Goal: Task Accomplishment & Management: Manage account settings

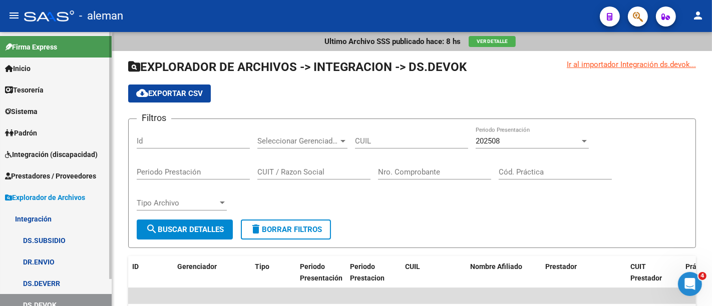
click at [50, 172] on span "Prestadores / Proveedores" at bounding box center [50, 176] width 91 height 11
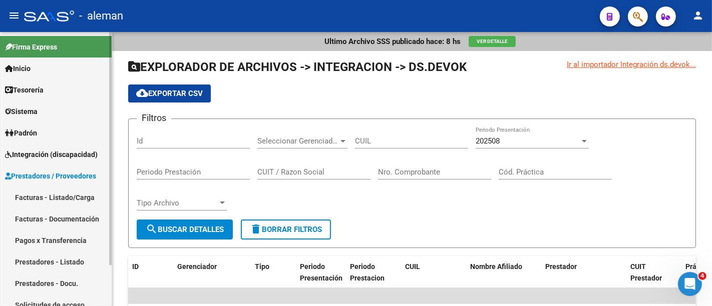
scroll to position [30, 0]
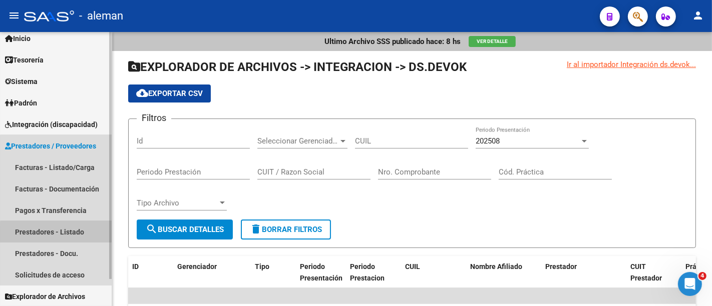
click at [66, 233] on link "Prestadores - Listado" at bounding box center [56, 232] width 112 height 22
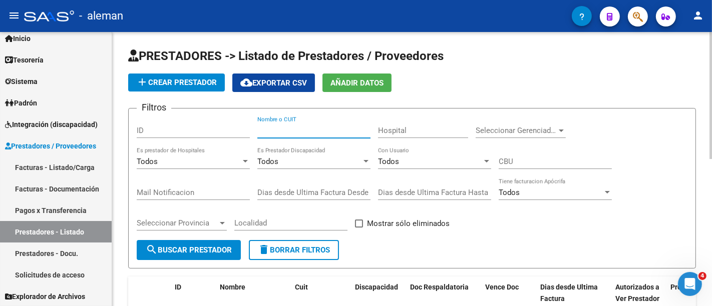
click at [305, 129] on input "Nombre o CUIT" at bounding box center [313, 130] width 113 height 9
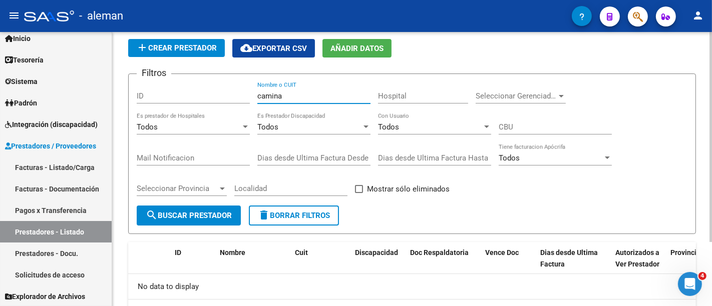
scroll to position [84, 0]
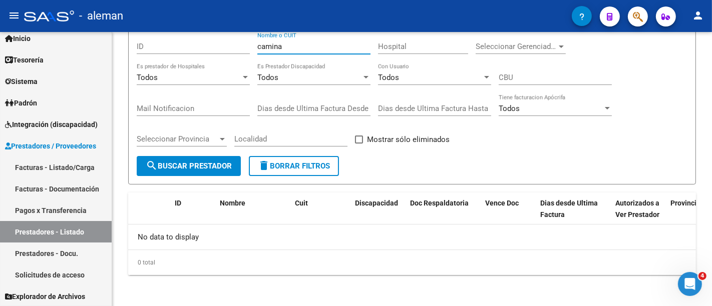
type input "camina"
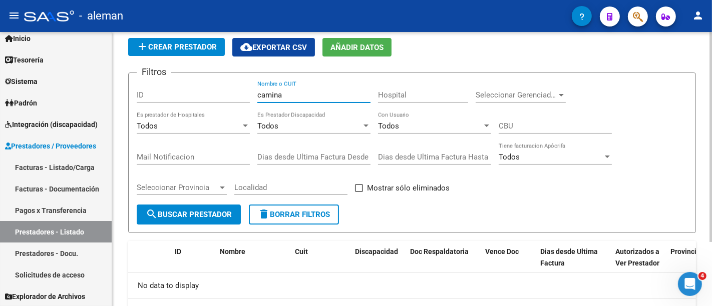
scroll to position [0, 0]
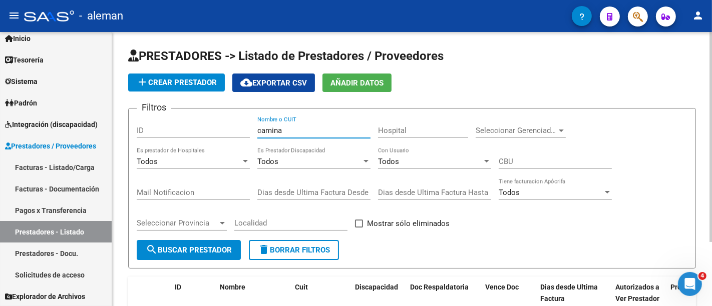
drag, startPoint x: 311, startPoint y: 131, endPoint x: 226, endPoint y: 137, distance: 85.3
click at [226, 137] on div "Filtros ID camina Nombre o CUIT Hospital Seleccionar Gerenciador Seleccionar Ge…" at bounding box center [412, 179] width 550 height 124
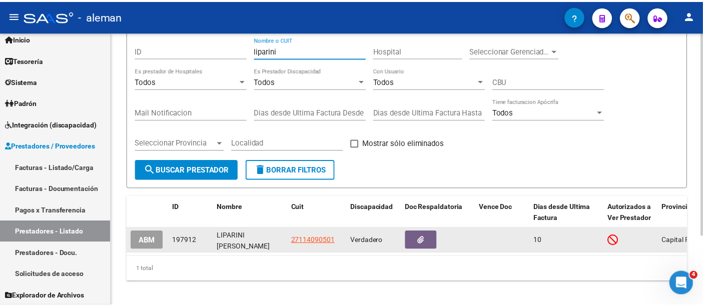
scroll to position [94, 0]
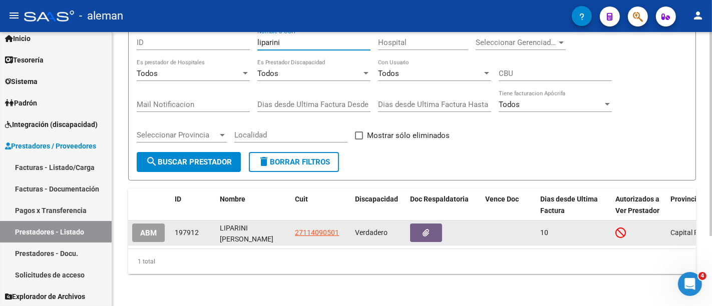
type input "liparini"
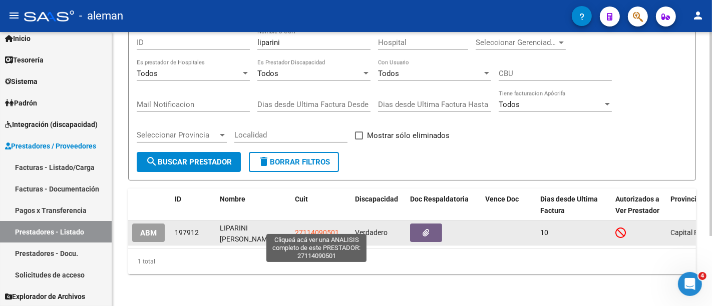
click at [309, 229] on span "27114090501" at bounding box center [317, 233] width 44 height 8
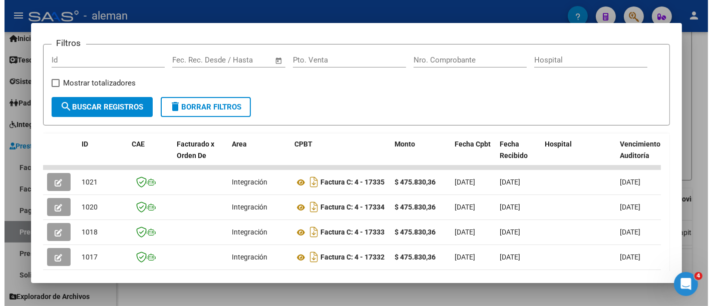
scroll to position [251, 0]
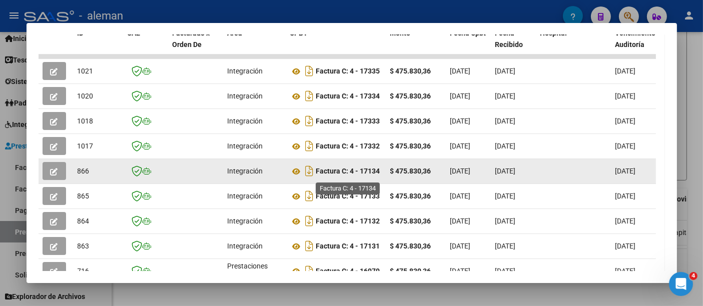
drag, startPoint x: 364, startPoint y: 175, endPoint x: 315, endPoint y: 177, distance: 49.1
click at [315, 177] on div "Factura C: 4 - 17134" at bounding box center [336, 171] width 92 height 16
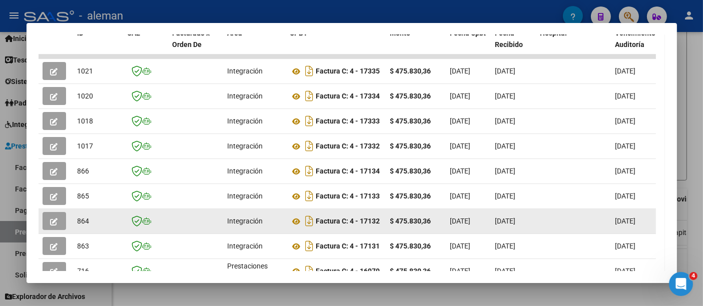
copy div "Factura C: 4 - 17134"
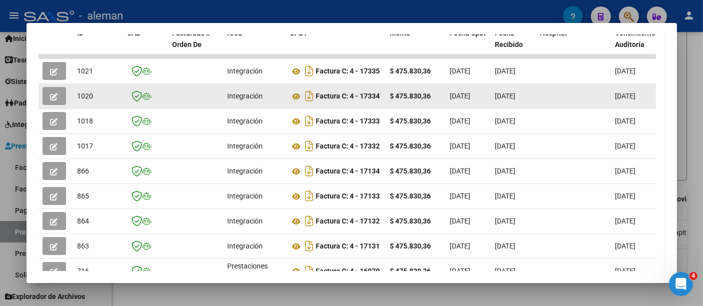
drag, startPoint x: 690, startPoint y: 108, endPoint x: 614, endPoint y: 108, distance: 76.1
click at [690, 108] on div at bounding box center [351, 153] width 703 height 306
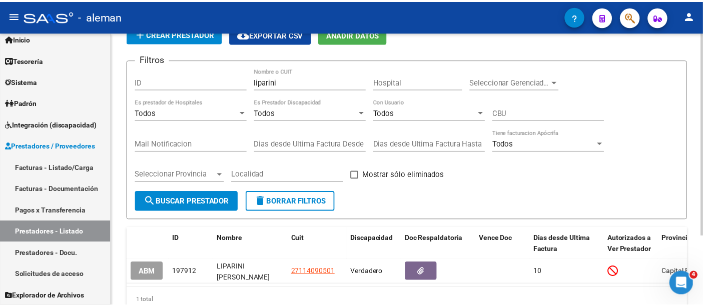
scroll to position [94, 0]
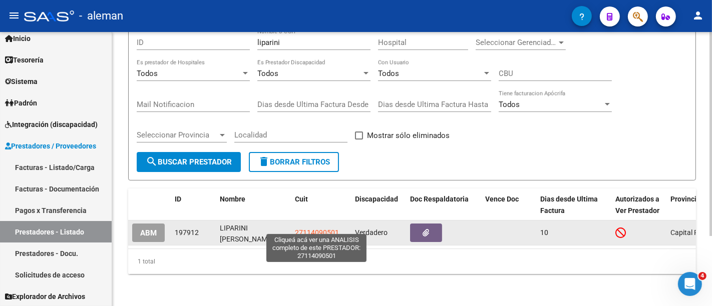
click at [318, 229] on span "27114090501" at bounding box center [317, 233] width 44 height 8
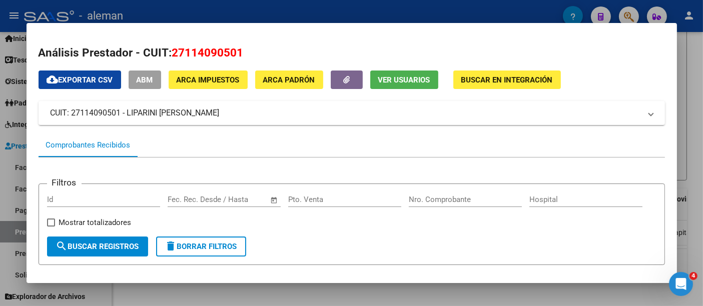
drag, startPoint x: 221, startPoint y: 112, endPoint x: 46, endPoint y: 98, distance: 175.7
copy mat-panel-title "CUIT: 27114090501 - LIPARINI ANA MARIA"
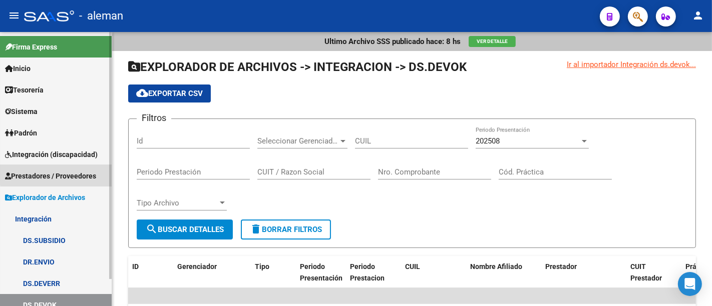
click at [71, 174] on span "Prestadores / Proveedores" at bounding box center [50, 176] width 91 height 11
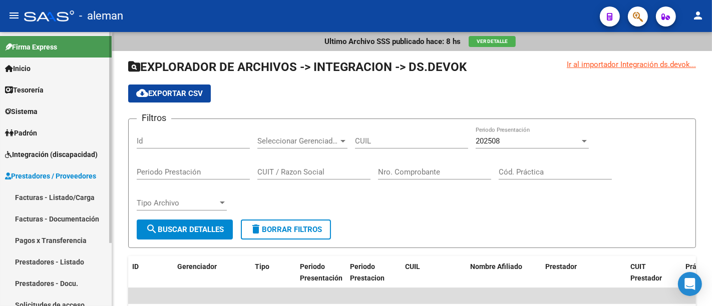
click at [73, 159] on span "Integración (discapacidad)" at bounding box center [51, 154] width 93 height 11
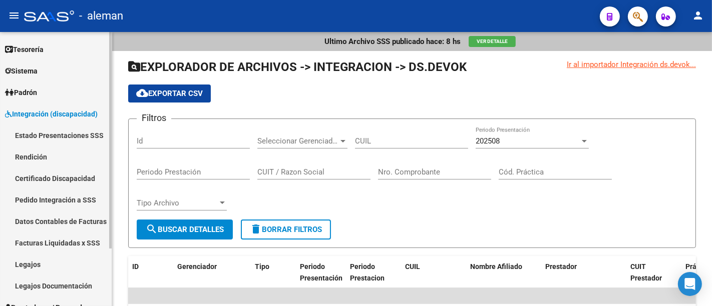
scroll to position [74, 0]
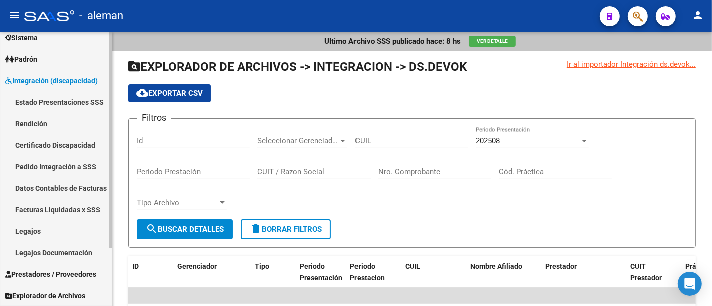
click at [66, 234] on link "Legajos" at bounding box center [56, 232] width 112 height 22
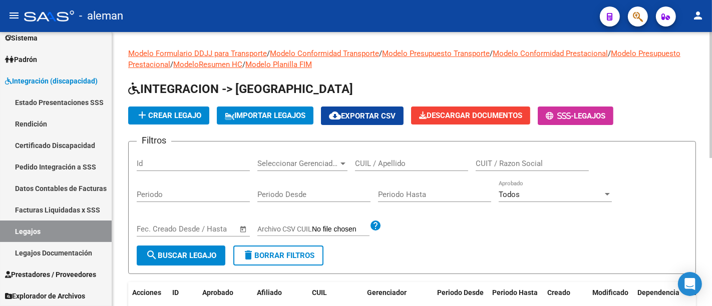
click at [394, 165] on input "CUIL / Apellido" at bounding box center [411, 163] width 113 height 9
click at [394, 162] on input "l" at bounding box center [411, 163] width 113 height 9
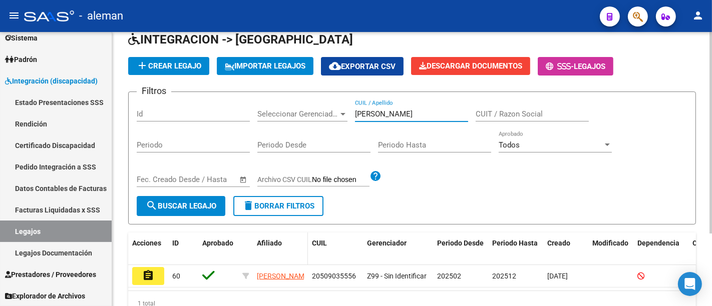
scroll to position [99, 0]
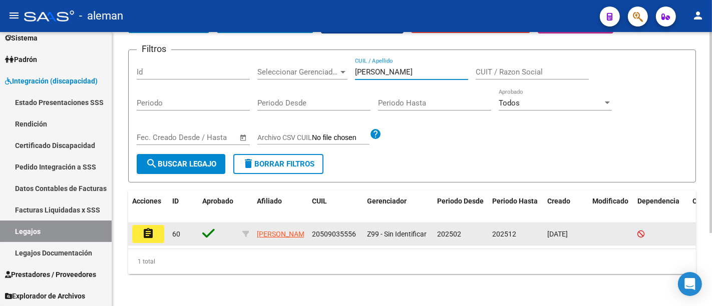
type input "lee luc"
click at [151, 228] on mat-icon "assignment" at bounding box center [148, 234] width 12 height 12
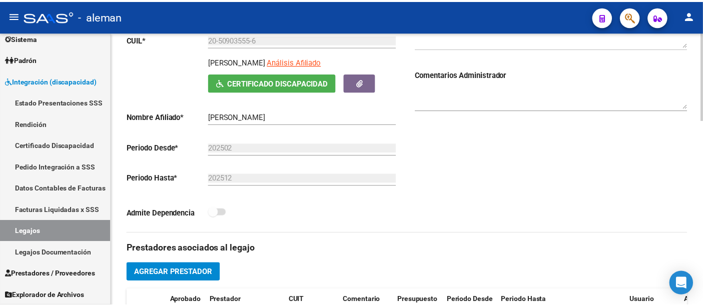
scroll to position [278, 0]
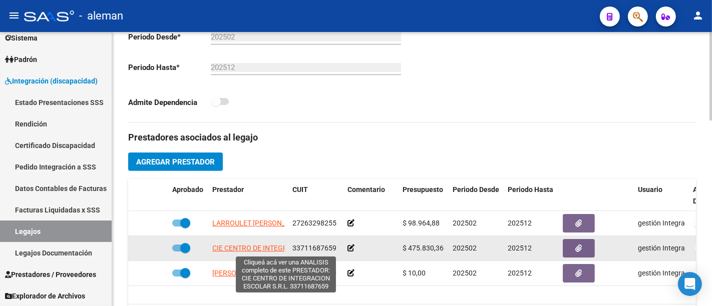
click at [252, 247] on span "CIE CENTRO DE INTEGRACION ESCOLAR S.R.L." at bounding box center [286, 248] width 148 height 8
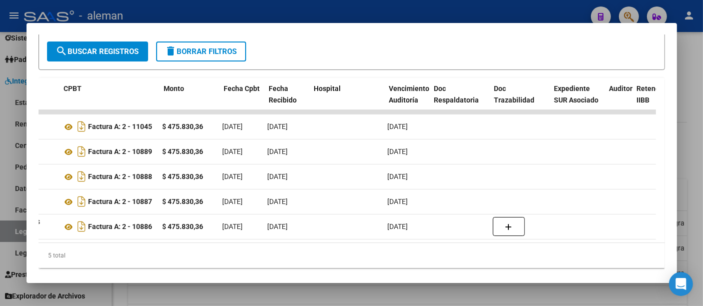
scroll to position [0, 177]
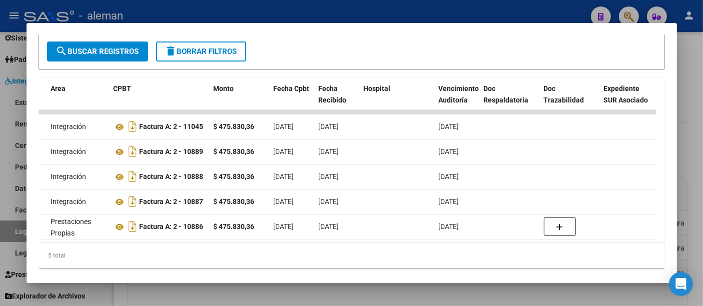
click at [686, 89] on div at bounding box center [351, 153] width 703 height 306
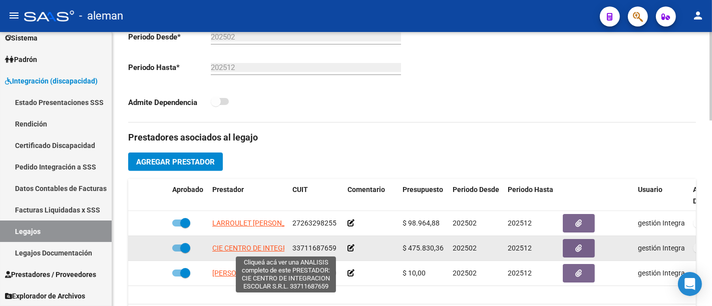
click at [248, 248] on span "CIE CENTRO DE INTEGRACION ESCOLAR S.R.L." at bounding box center [286, 248] width 148 height 8
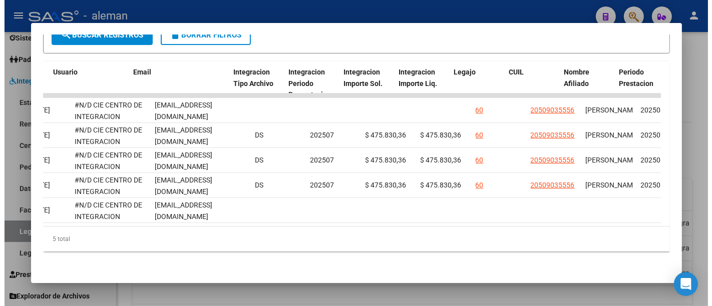
scroll to position [0, 1155]
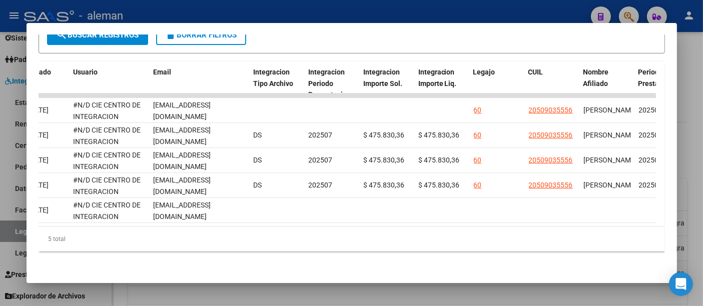
click at [690, 110] on div at bounding box center [351, 153] width 703 height 306
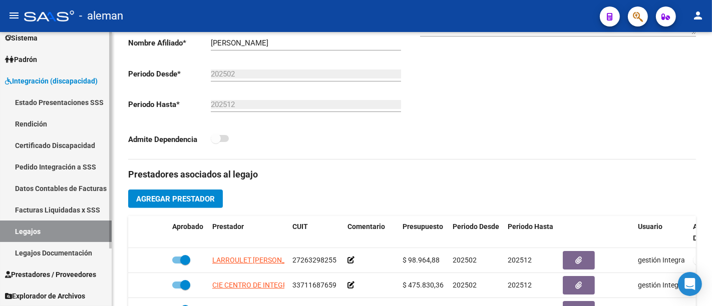
scroll to position [0, 0]
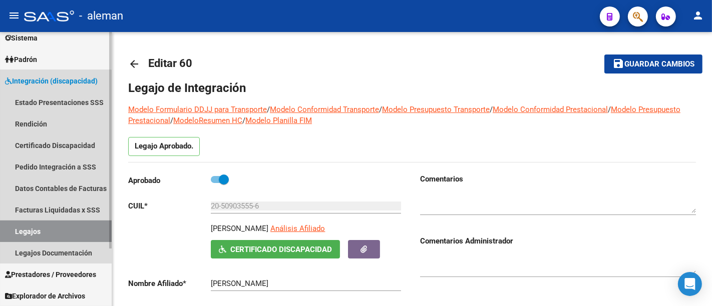
click at [41, 230] on link "Legajos" at bounding box center [56, 232] width 112 height 22
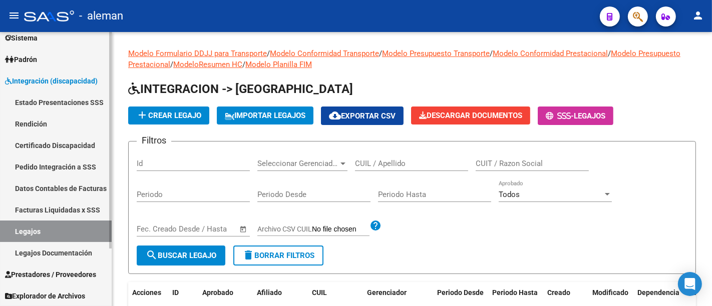
click at [46, 274] on span "Prestadores / Proveedores" at bounding box center [50, 274] width 91 height 11
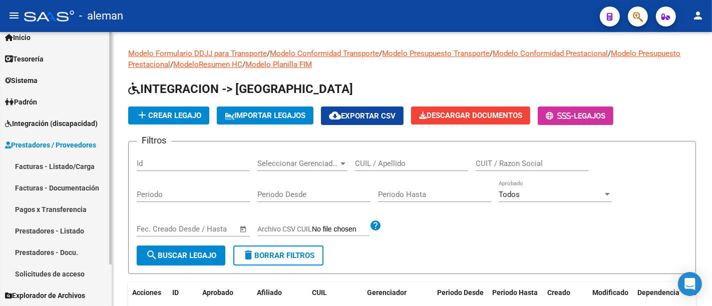
scroll to position [30, 0]
click at [71, 229] on link "Prestadores - Listado" at bounding box center [56, 232] width 112 height 22
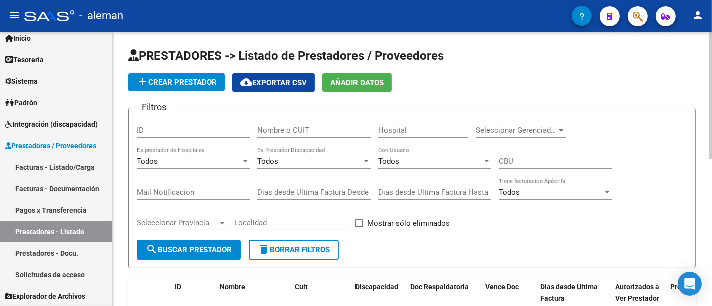
click at [299, 131] on input "Nombre o CUIT" at bounding box center [313, 130] width 113 height 9
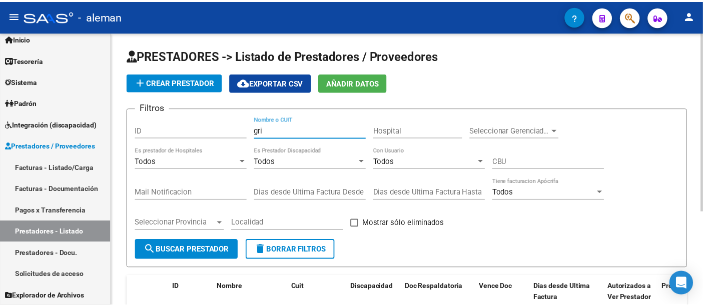
scroll to position [111, 0]
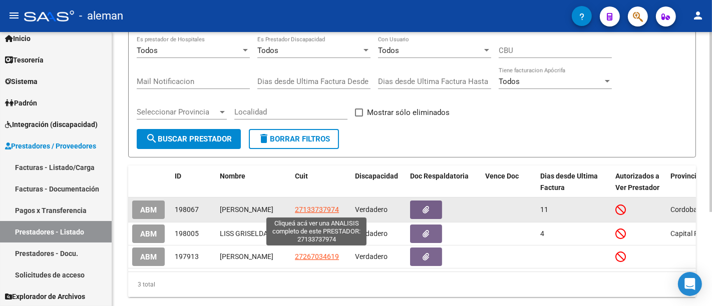
type input "gri"
click at [310, 209] on span "27133737974" at bounding box center [317, 210] width 44 height 8
type textarea "27133737974"
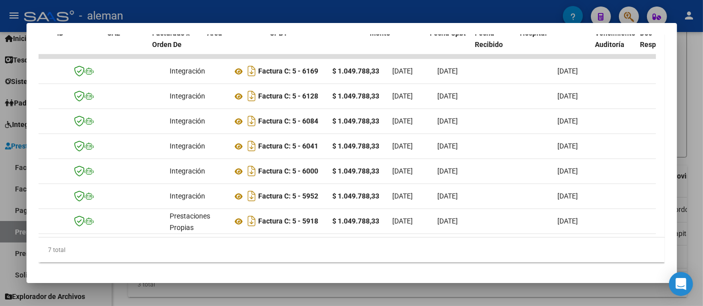
scroll to position [0, 0]
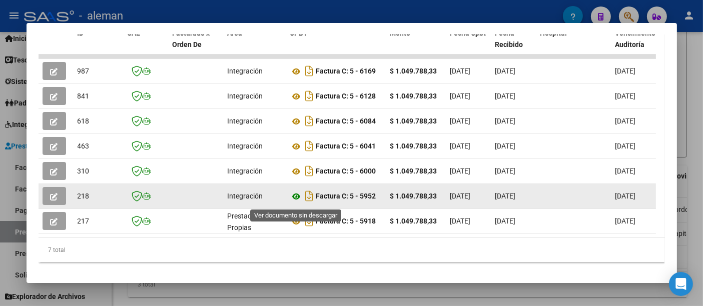
click at [298, 203] on icon at bounding box center [296, 197] width 13 height 12
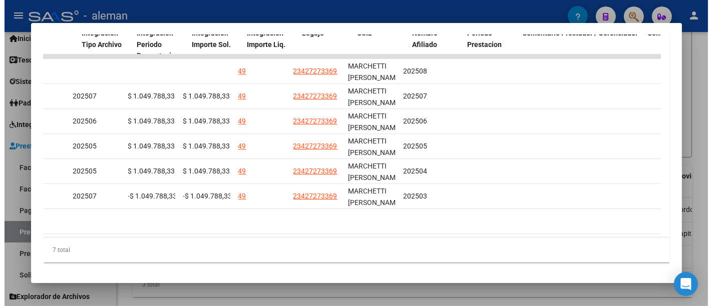
scroll to position [0, 1425]
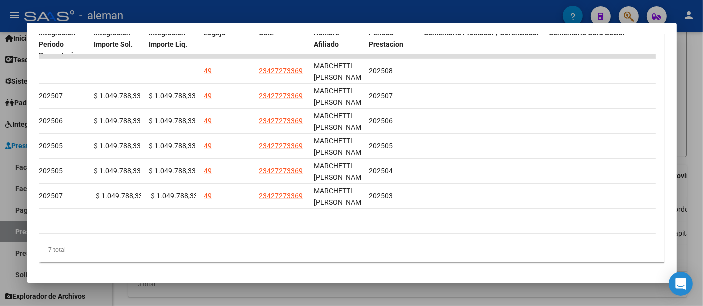
click at [691, 80] on div at bounding box center [351, 153] width 703 height 306
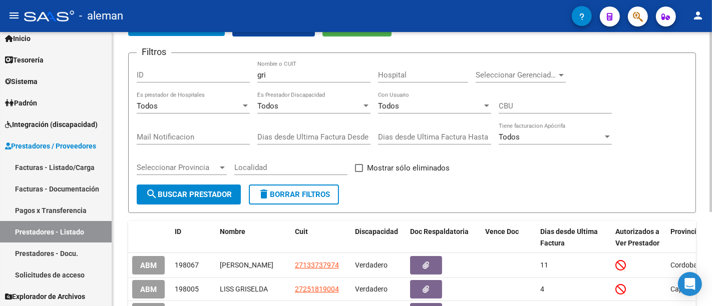
scroll to position [0, 0]
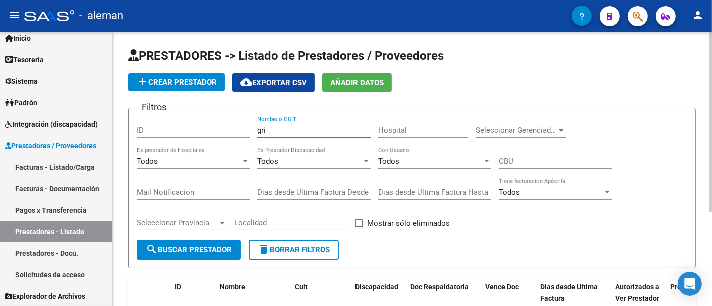
drag, startPoint x: 284, startPoint y: 132, endPoint x: 217, endPoint y: 118, distance: 68.5
click at [210, 126] on div "Filtros ID gri Nombre o CUIT Hospital Seleccionar Gerenciador Seleccionar Geren…" at bounding box center [412, 179] width 550 height 124
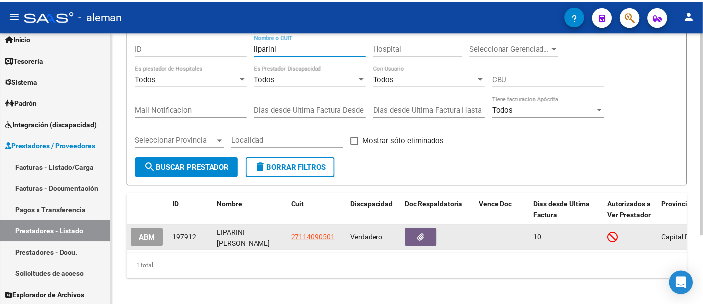
scroll to position [94, 0]
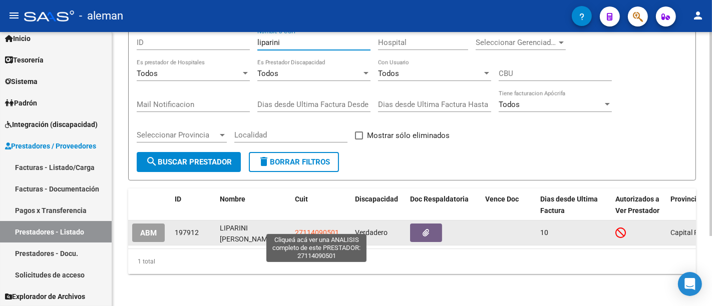
type input "liparini"
click at [311, 227] on app-link-go-to "27114090501" at bounding box center [317, 233] width 44 height 12
click at [327, 229] on span "27114090501" at bounding box center [317, 233] width 44 height 8
type textarea "27114090501"
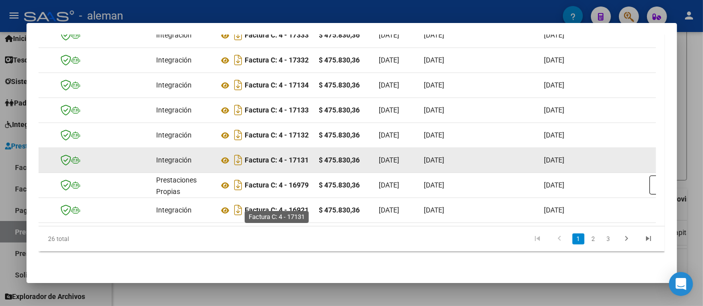
scroll to position [292, 0]
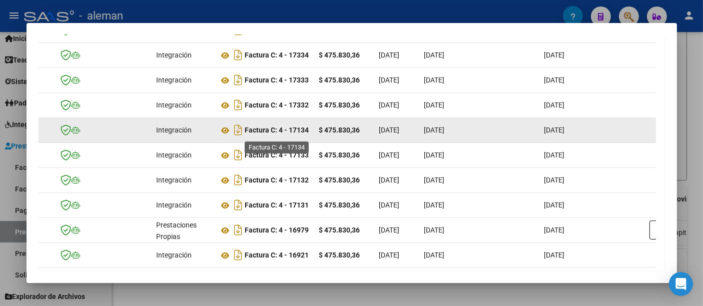
click at [302, 133] on strong "Factura C: 4 - 17134" at bounding box center [277, 131] width 64 height 8
click at [224, 134] on icon at bounding box center [225, 131] width 13 height 12
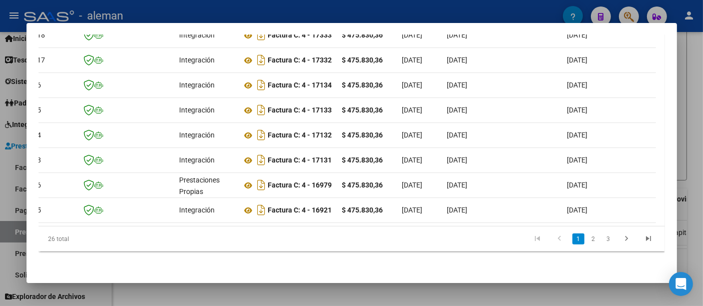
scroll to position [0, 41]
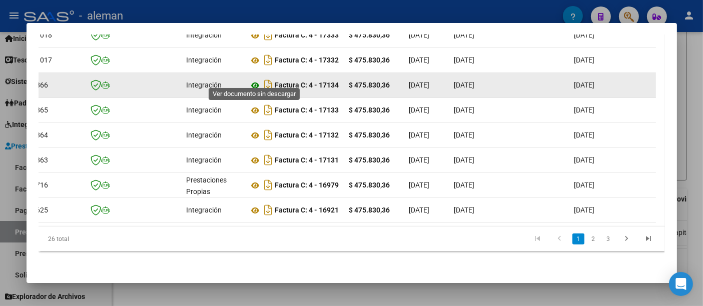
click at [254, 80] on icon at bounding box center [255, 86] width 13 height 12
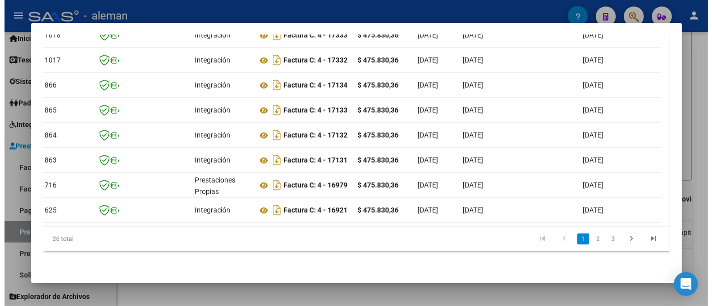
scroll to position [0, 0]
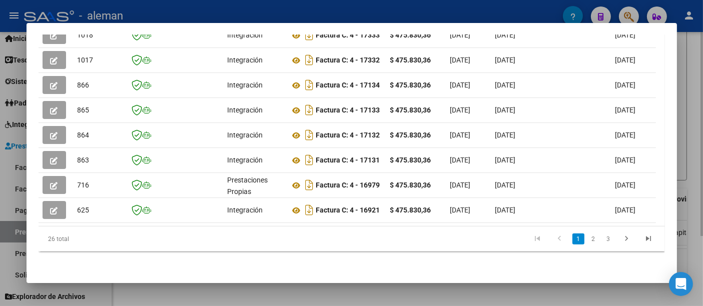
drag, startPoint x: 695, startPoint y: 121, endPoint x: 688, endPoint y: 123, distance: 6.5
click at [695, 121] on div at bounding box center [351, 153] width 703 height 306
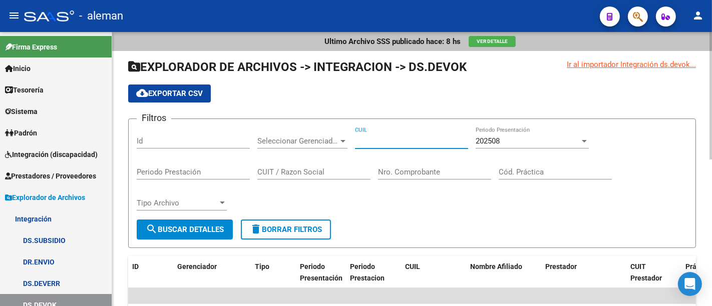
click at [390, 137] on input "CUIL" at bounding box center [411, 141] width 113 height 9
click at [393, 96] on div "cloud_download Exportar CSV" at bounding box center [411, 94] width 567 height 18
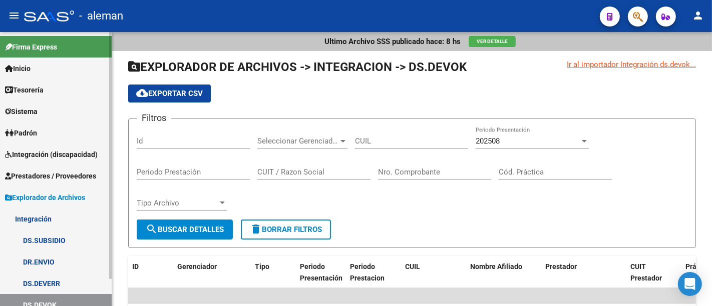
drag, startPoint x: 64, startPoint y: 155, endPoint x: 63, endPoint y: 161, distance: 6.2
click at [64, 155] on span "Integración (discapacidad)" at bounding box center [51, 154] width 93 height 11
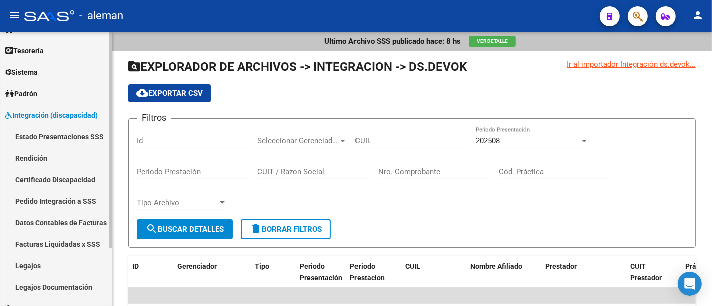
scroll to position [56, 0]
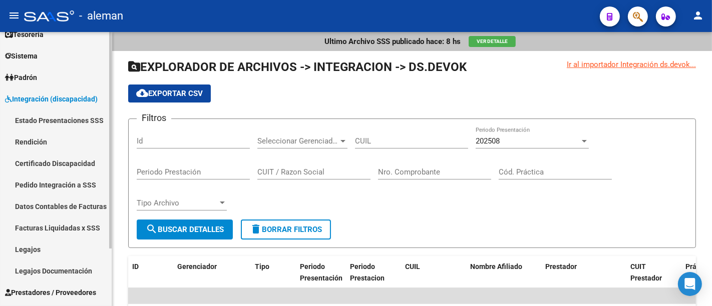
click at [59, 251] on link "Legajos" at bounding box center [56, 250] width 112 height 22
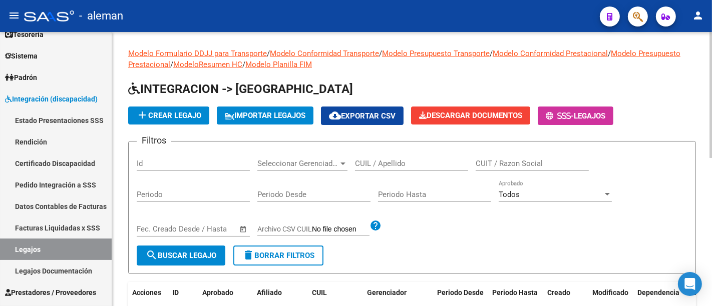
click at [376, 161] on input "CUIL / Apellido" at bounding box center [411, 163] width 113 height 9
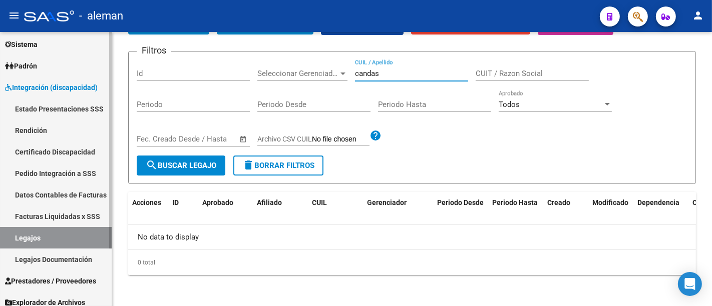
scroll to position [74, 0]
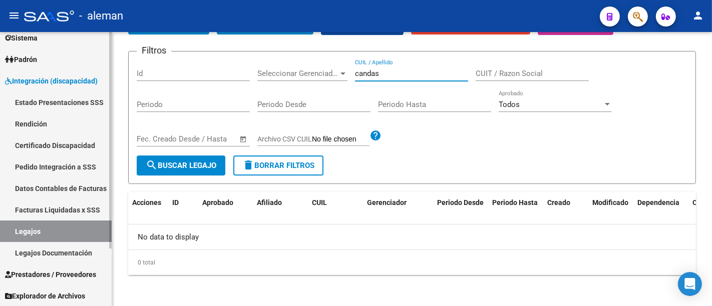
type input "candas"
click at [61, 274] on span "Prestadores / Proveedores" at bounding box center [50, 274] width 91 height 11
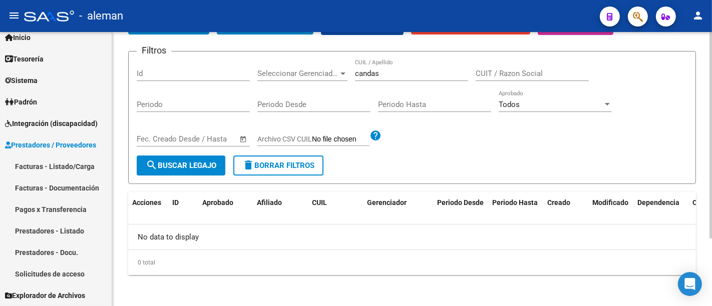
scroll to position [30, 0]
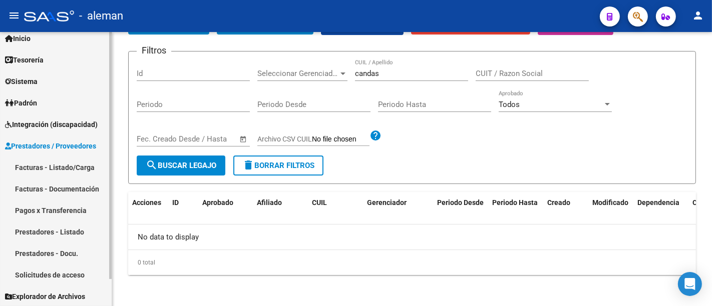
click at [80, 247] on link "Prestadores - Docu." at bounding box center [56, 254] width 112 height 22
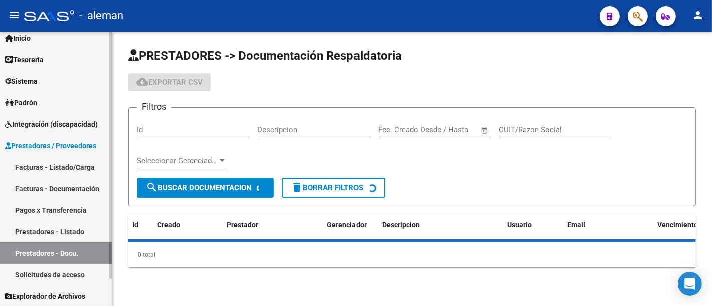
click at [80, 228] on link "Prestadores - Listado" at bounding box center [56, 232] width 112 height 22
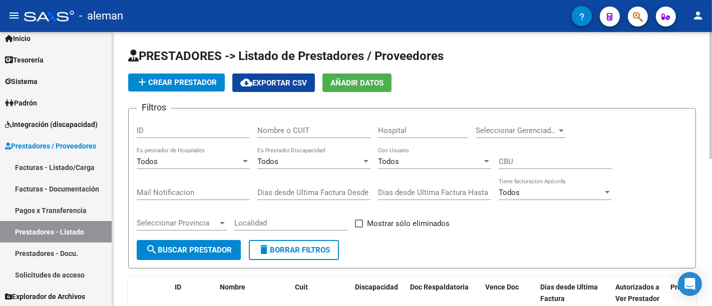
click at [302, 124] on div "Nombre o CUIT" at bounding box center [313, 128] width 113 height 22
click at [302, 129] on input "Nombre o CUIT" at bounding box center [313, 130] width 113 height 9
type input "candas"
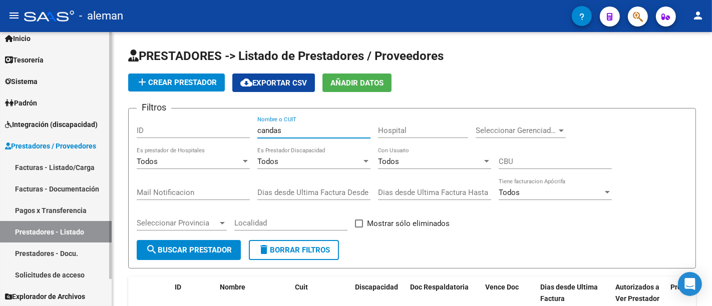
drag, startPoint x: 66, startPoint y: 230, endPoint x: 73, endPoint y: 230, distance: 6.5
click at [66, 230] on link "Prestadores - Listado" at bounding box center [56, 232] width 112 height 22
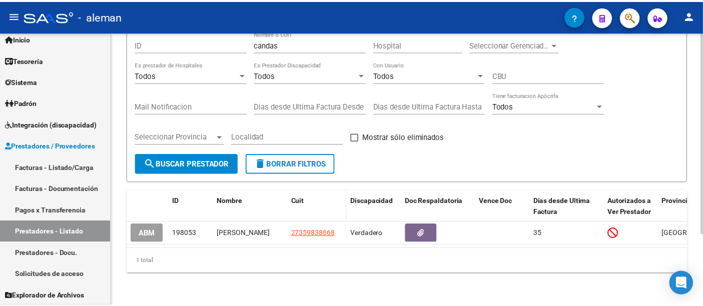
scroll to position [96, 0]
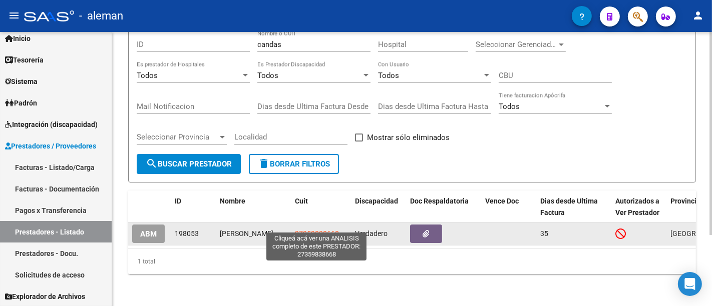
click at [307, 230] on span "27359838668" at bounding box center [317, 234] width 44 height 8
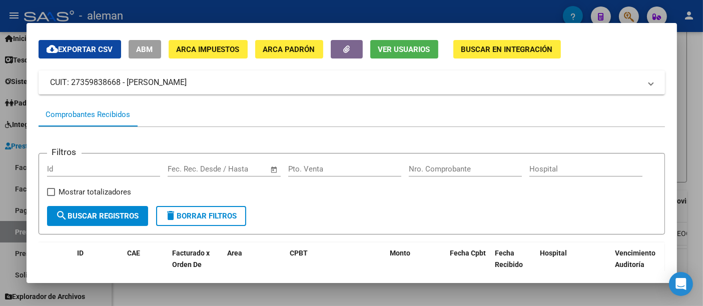
scroll to position [0, 0]
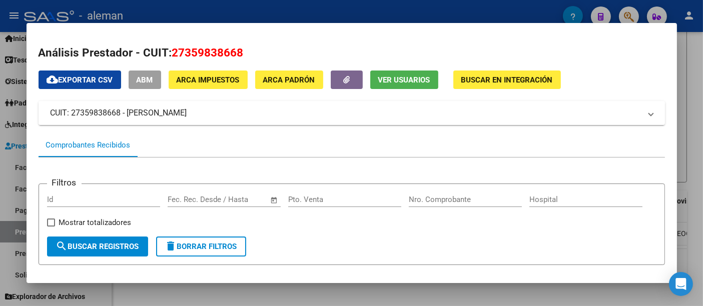
drag, startPoint x: 208, startPoint y: 115, endPoint x: 48, endPoint y: 122, distance: 159.8
click at [48, 122] on mat-expansion-panel-header "CUIT: 27359838668 - [PERSON_NAME]" at bounding box center [352, 113] width 626 height 24
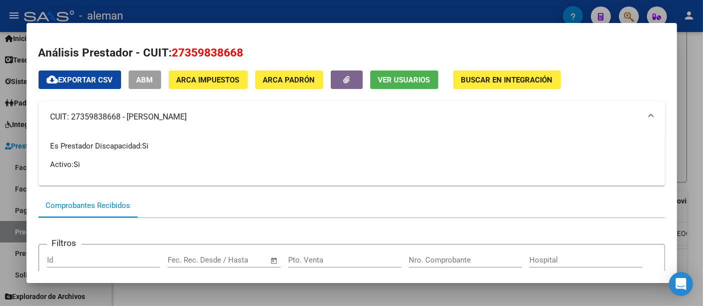
copy mat-panel-title "CUIT: 27359838668 - [PERSON_NAME]"
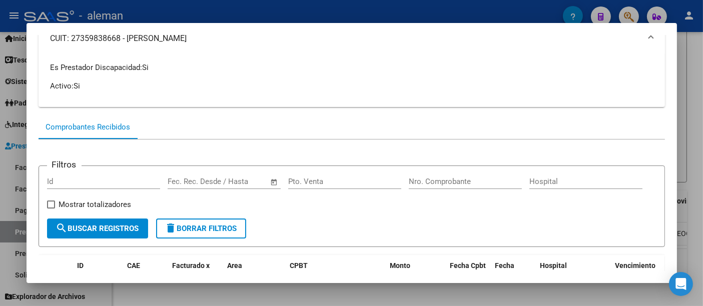
scroll to position [278, 0]
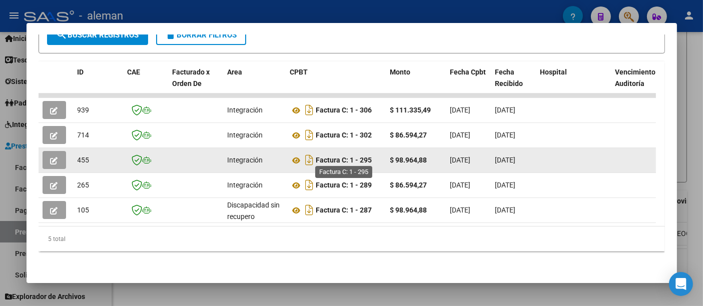
drag, startPoint x: 374, startPoint y: 158, endPoint x: 317, endPoint y: 157, distance: 56.6
click at [317, 157] on div "Factura C: 1 - 295" at bounding box center [336, 160] width 92 height 16
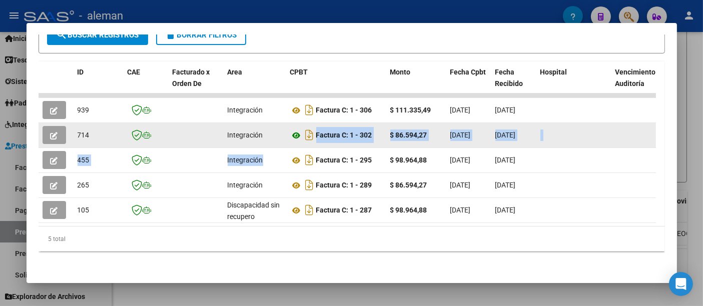
drag, startPoint x: 307, startPoint y: 153, endPoint x: 300, endPoint y: 136, distance: 18.4
click at [301, 138] on datatable-scroller "939 Integración Factura C: 1 - 306 $ 111.335,49 [DATE] [DATE] - [DATE] [PERSON_…" at bounding box center [347, 159] width 617 height 130
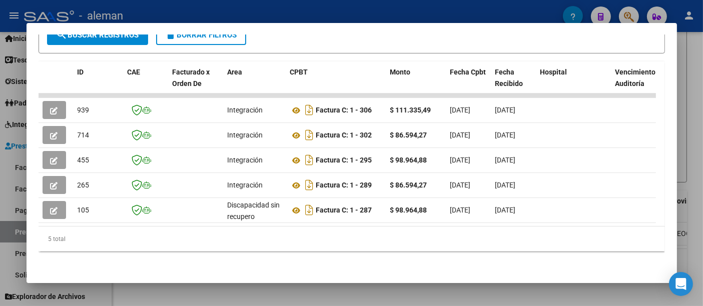
click at [684, 83] on div at bounding box center [351, 153] width 703 height 306
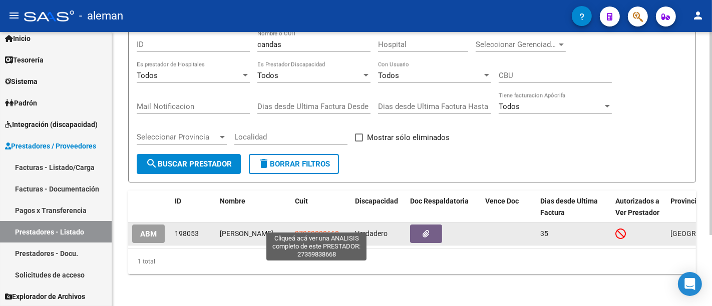
click at [321, 230] on span "27359838668" at bounding box center [317, 234] width 44 height 8
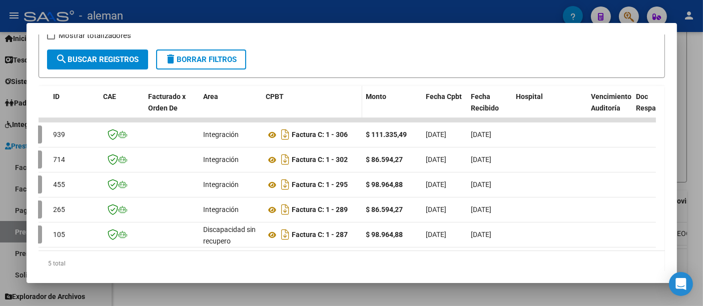
scroll to position [222, 0]
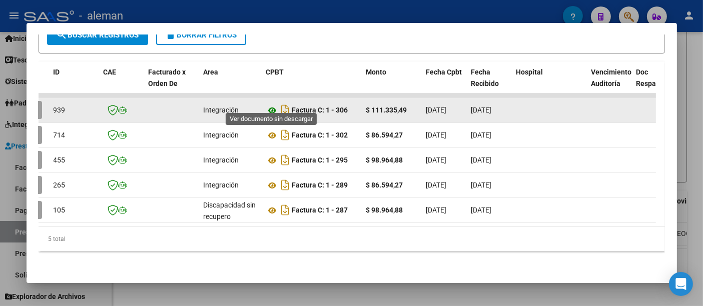
click at [268, 105] on icon at bounding box center [272, 111] width 13 height 12
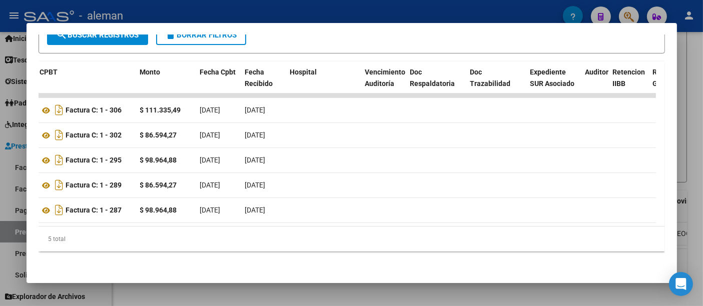
scroll to position [0, 0]
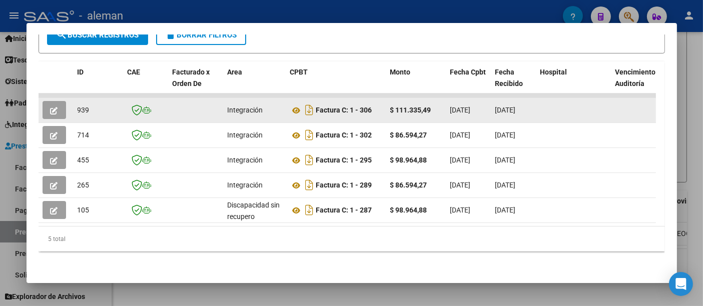
click at [60, 104] on button "button" at bounding box center [55, 110] width 24 height 18
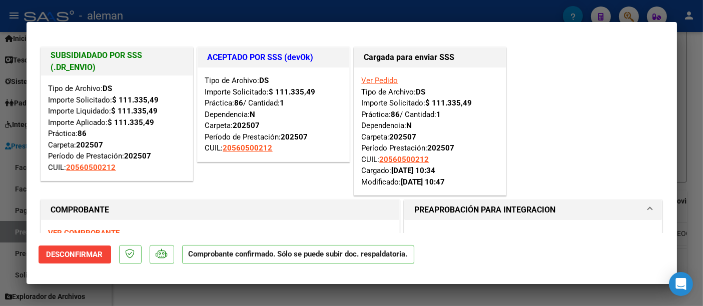
click at [689, 121] on div at bounding box center [351, 153] width 703 height 306
type input "$ 0,00"
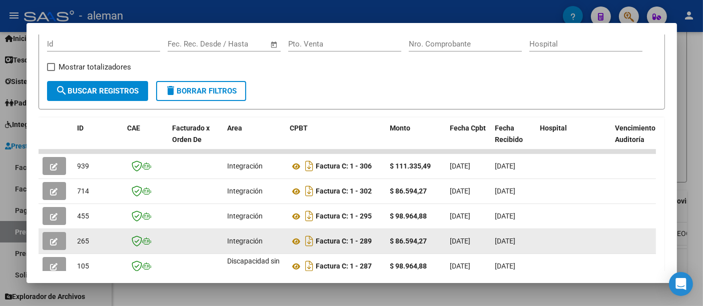
scroll to position [223, 0]
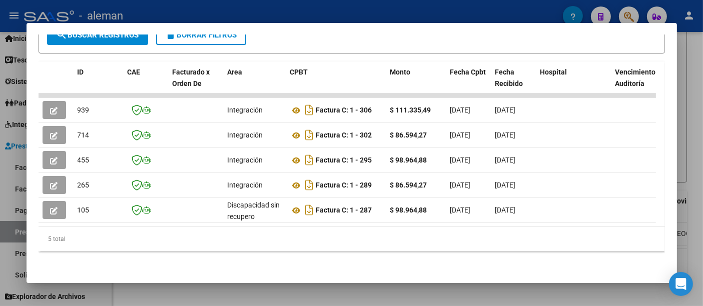
click at [687, 154] on div at bounding box center [351, 153] width 703 height 306
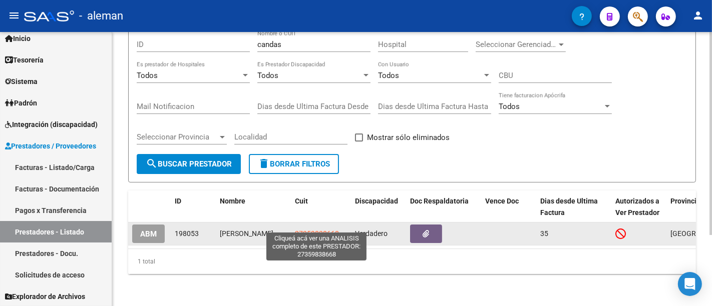
click at [318, 230] on span "27359838668" at bounding box center [317, 234] width 44 height 8
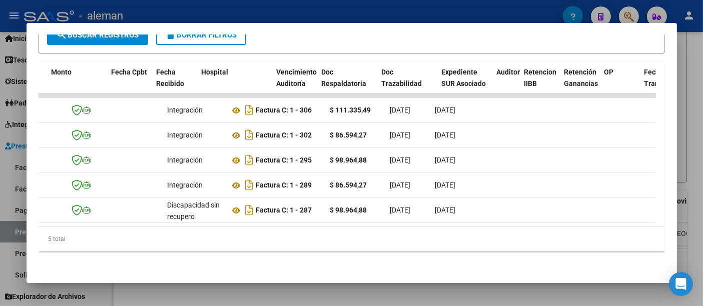
scroll to position [0, 0]
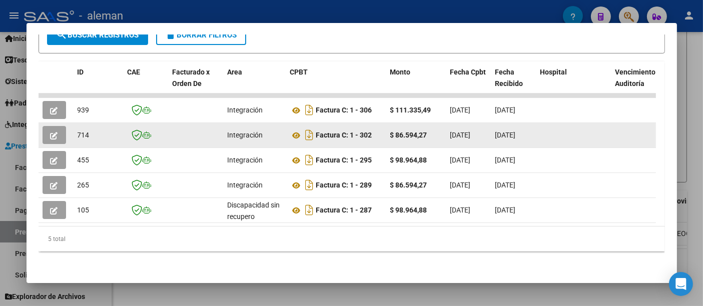
click at [54, 132] on icon "button" at bounding box center [55, 136] width 8 height 8
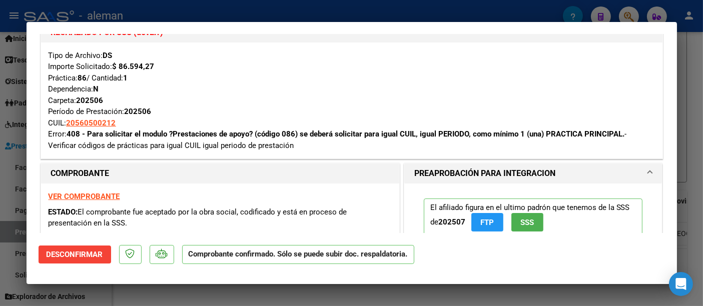
scroll to position [111, 0]
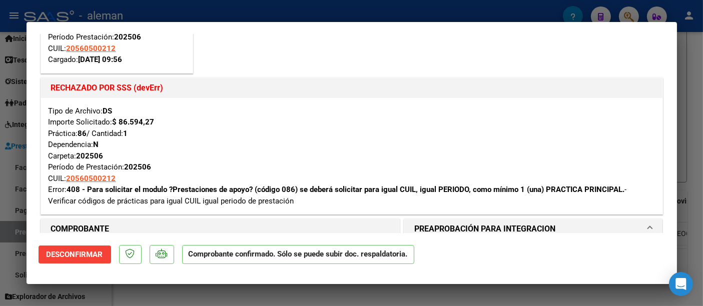
click at [694, 70] on div at bounding box center [351, 153] width 703 height 306
type input "$ 0,00"
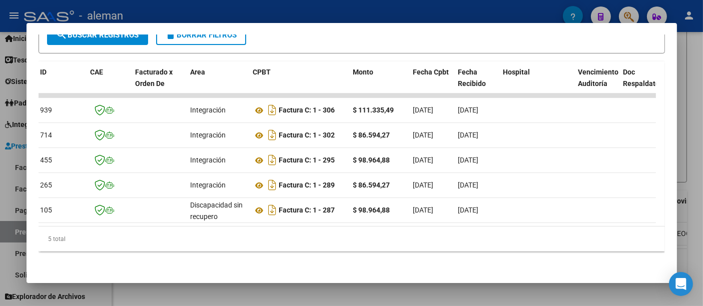
scroll to position [0, 0]
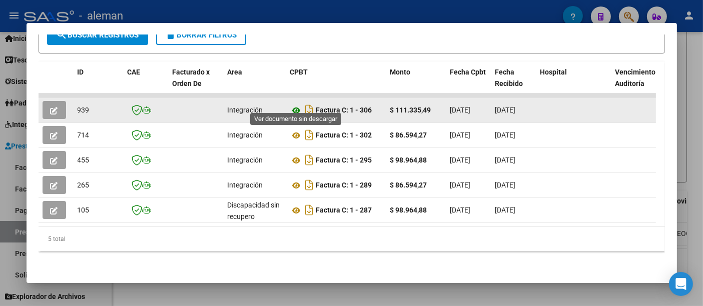
click at [297, 105] on icon at bounding box center [296, 111] width 13 height 12
click at [46, 107] on button "button" at bounding box center [55, 110] width 24 height 18
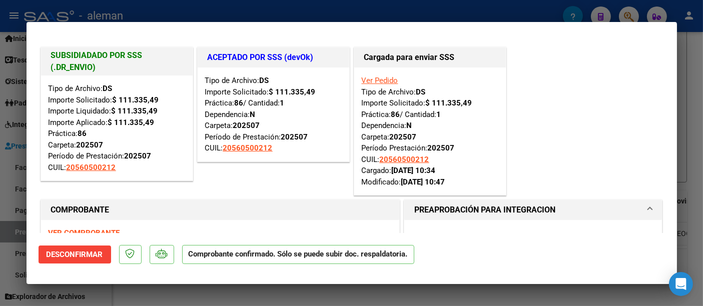
click at [682, 68] on div at bounding box center [351, 153] width 703 height 306
type input "$ 0,00"
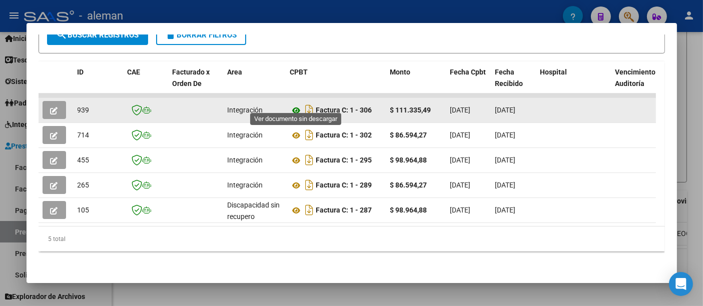
click at [296, 105] on icon at bounding box center [296, 111] width 13 height 12
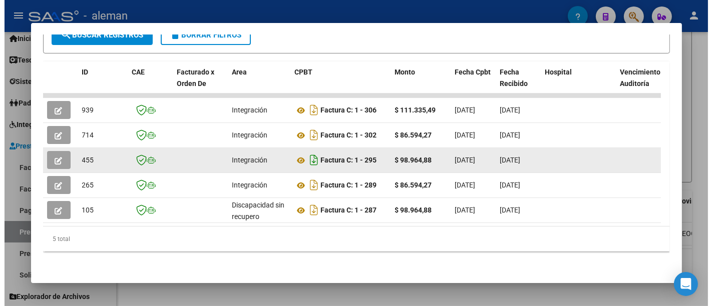
scroll to position [222, 0]
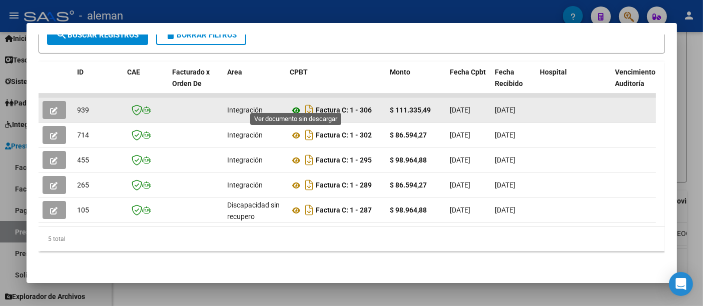
click at [297, 105] on icon at bounding box center [296, 111] width 13 height 12
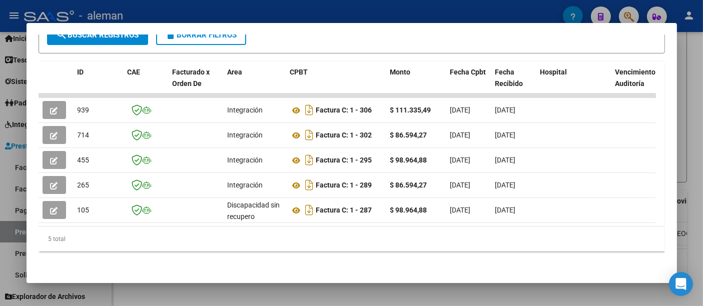
click at [691, 98] on div at bounding box center [351, 153] width 703 height 306
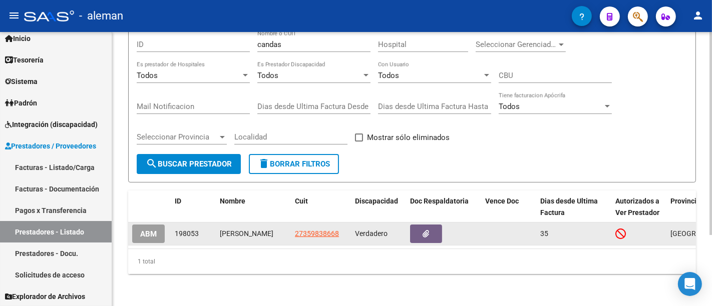
scroll to position [0, 0]
drag, startPoint x: 249, startPoint y: 232, endPoint x: 219, endPoint y: 219, distance: 32.3
click at [220, 228] on div "[PERSON_NAME]" at bounding box center [253, 234] width 67 height 12
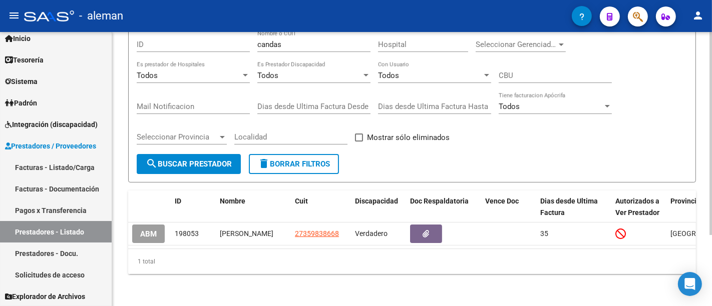
copy div "[PERSON_NAME]"
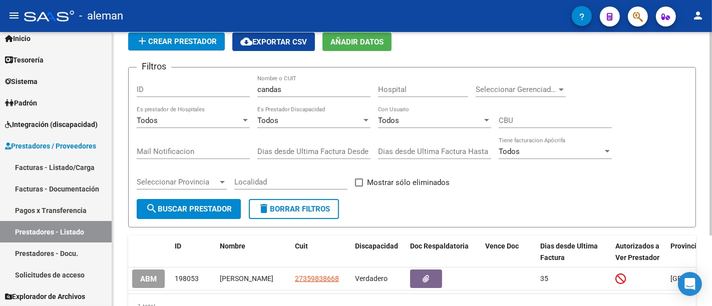
scroll to position [56, 0]
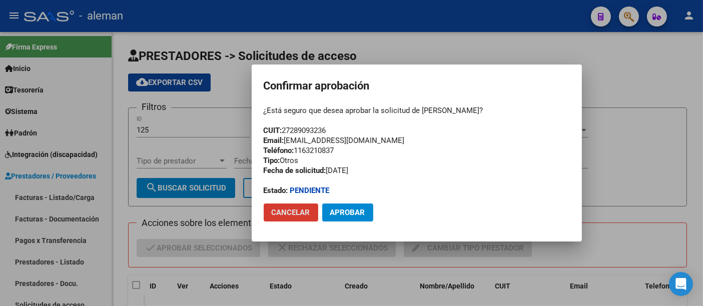
click at [348, 215] on span "Aprobar" at bounding box center [347, 212] width 35 height 9
